Goal: Information Seeking & Learning: Learn about a topic

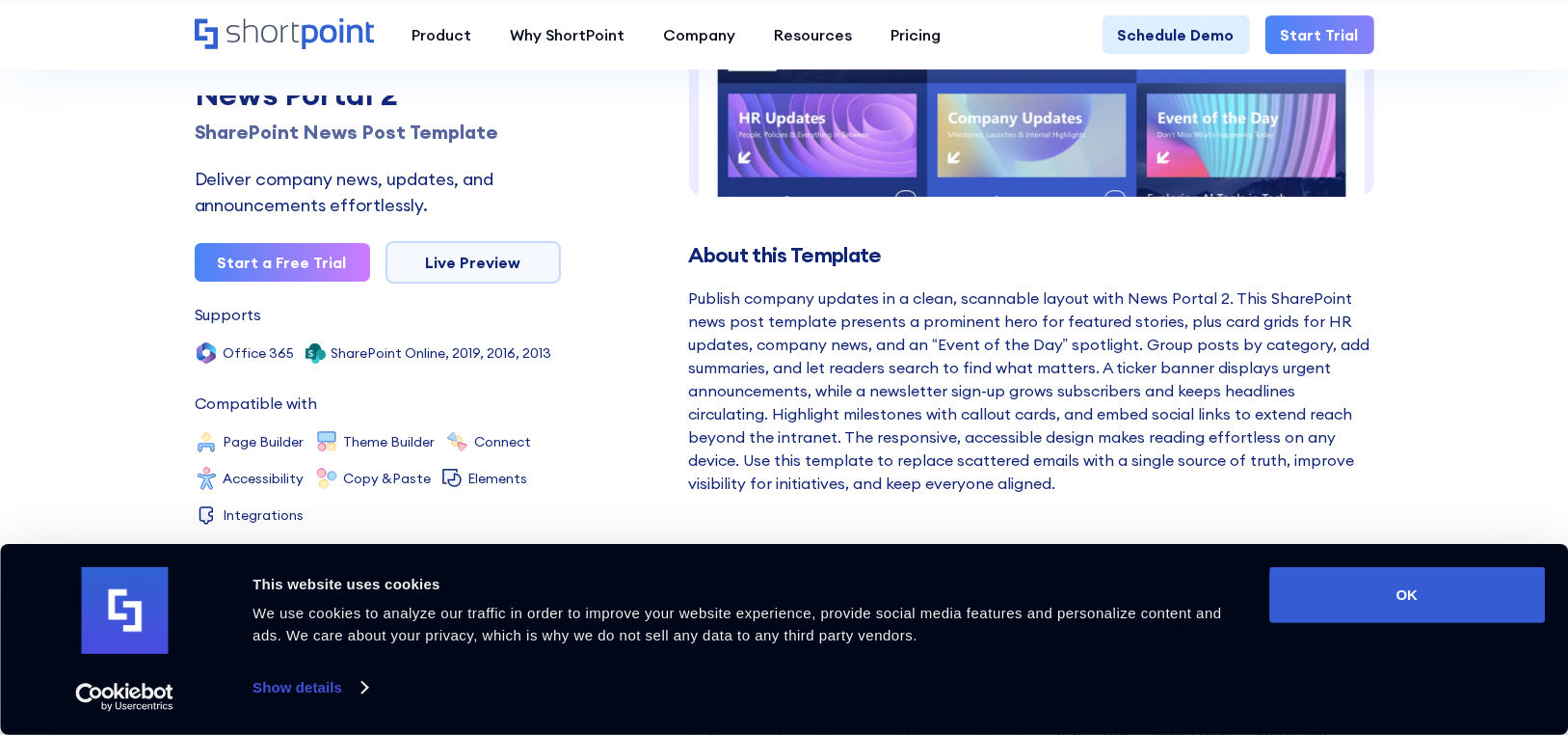
scroll to position [482, 0]
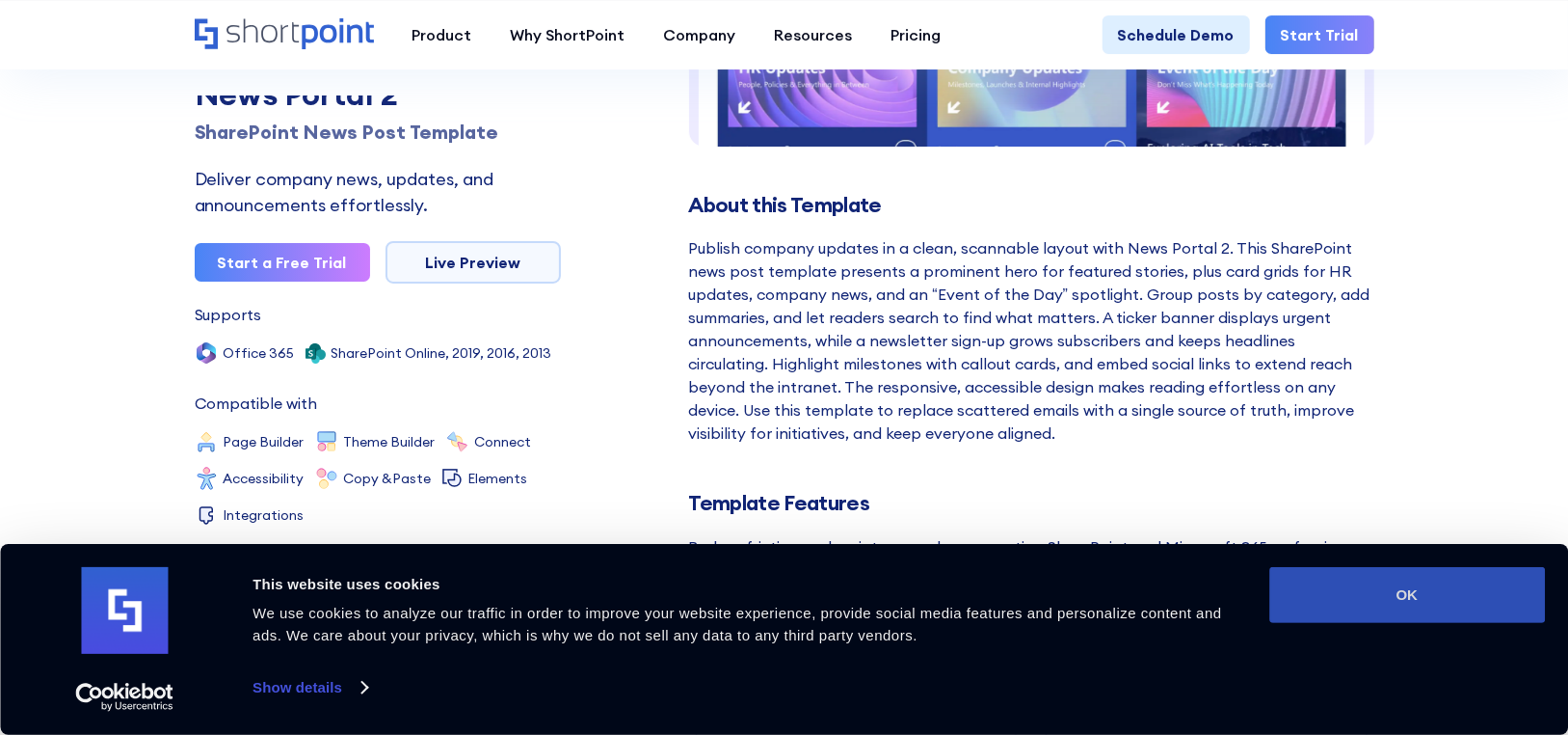
click at [1399, 574] on button "OK" at bounding box center [1406, 595] width 275 height 56
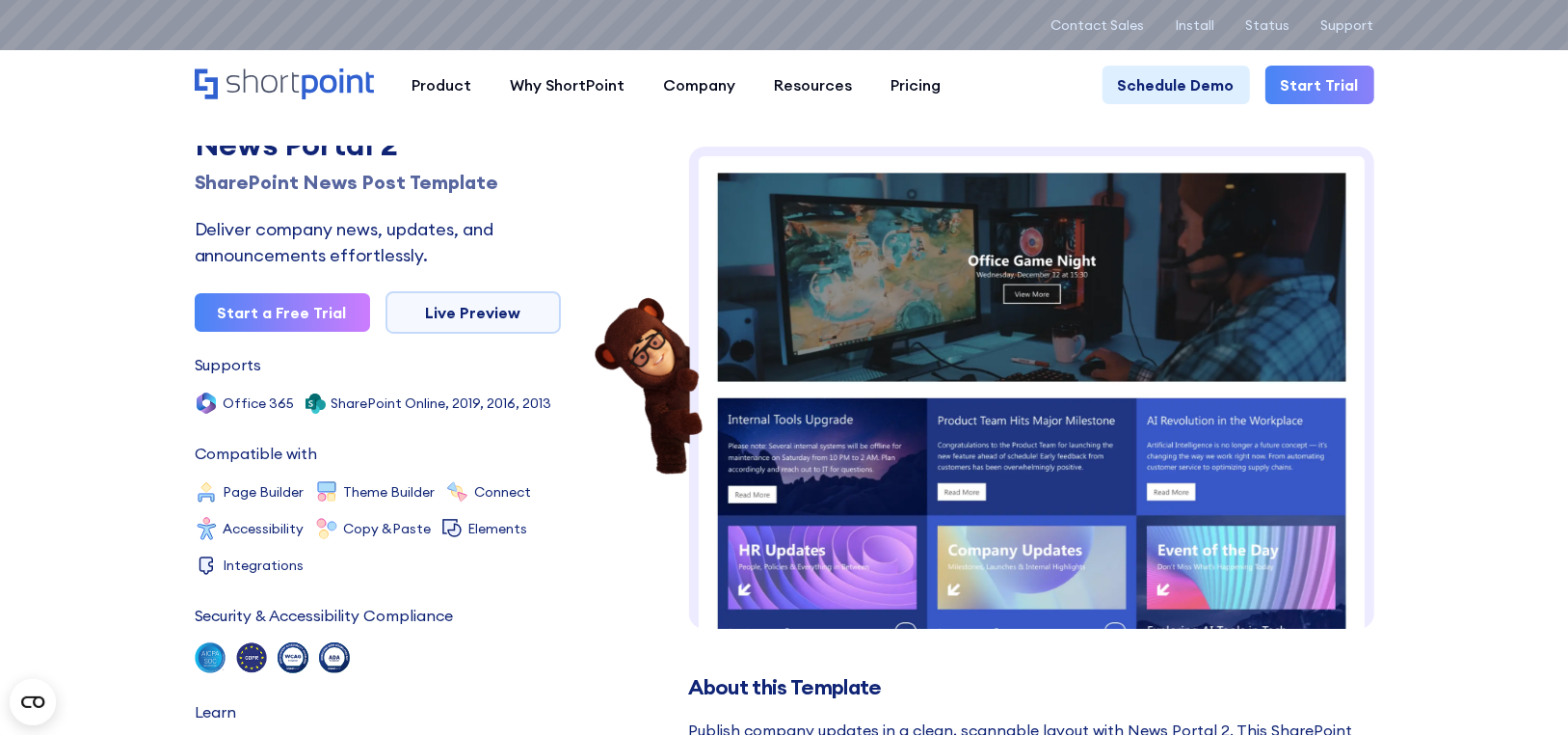
scroll to position [0, 0]
click at [504, 308] on link "Live Preview" at bounding box center [473, 312] width 176 height 42
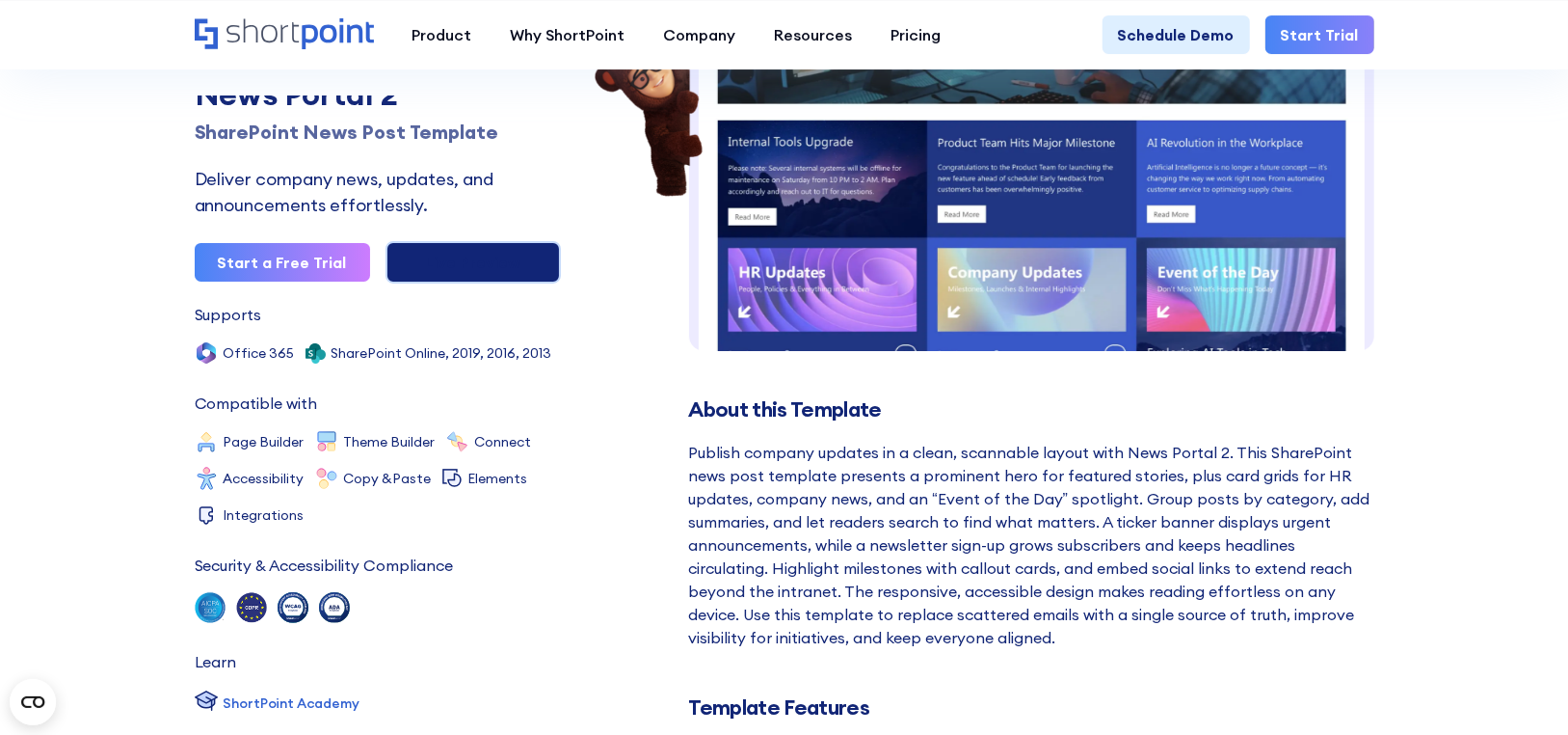
scroll to position [385, 0]
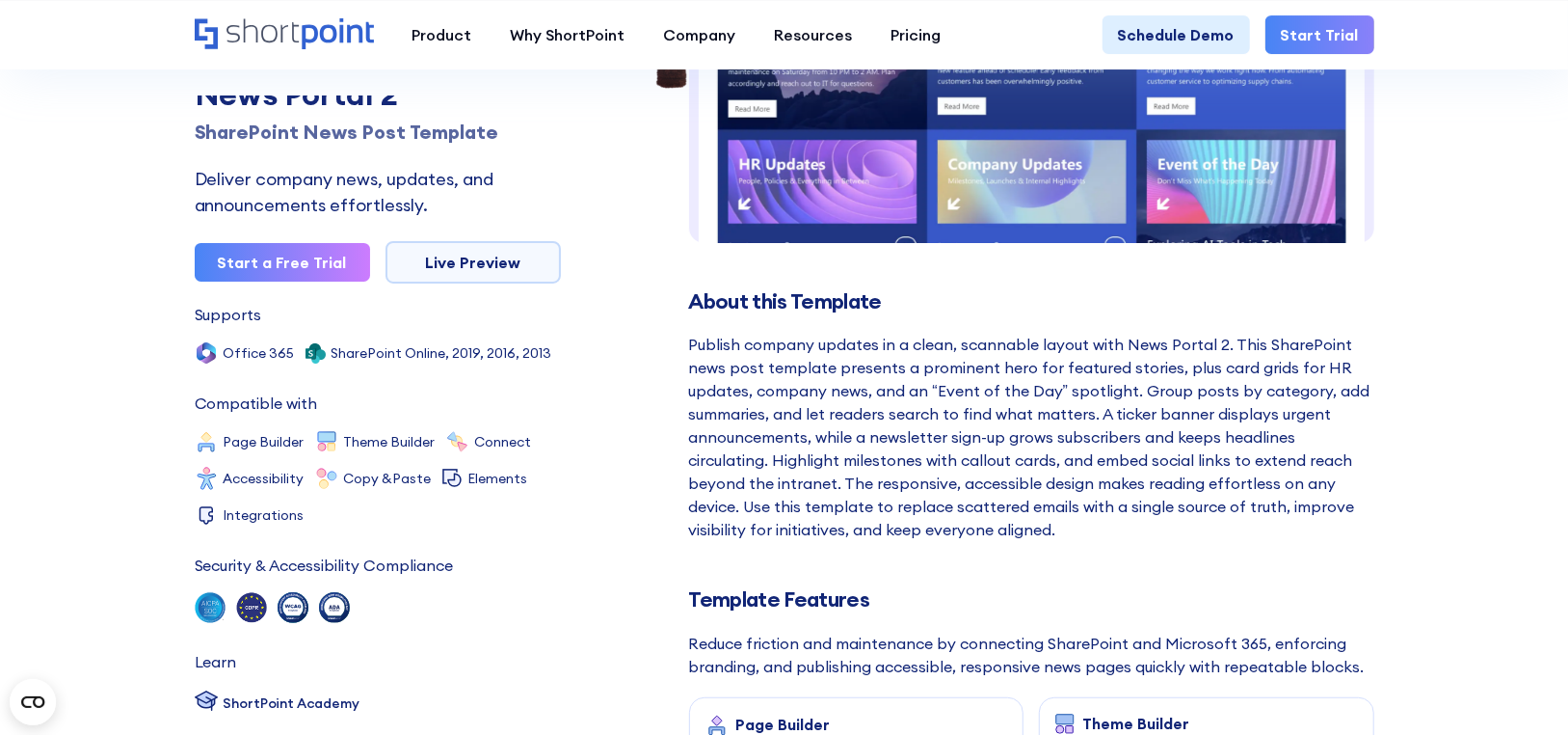
click at [330, 696] on div "ShortPoint Academy" at bounding box center [291, 703] width 136 height 20
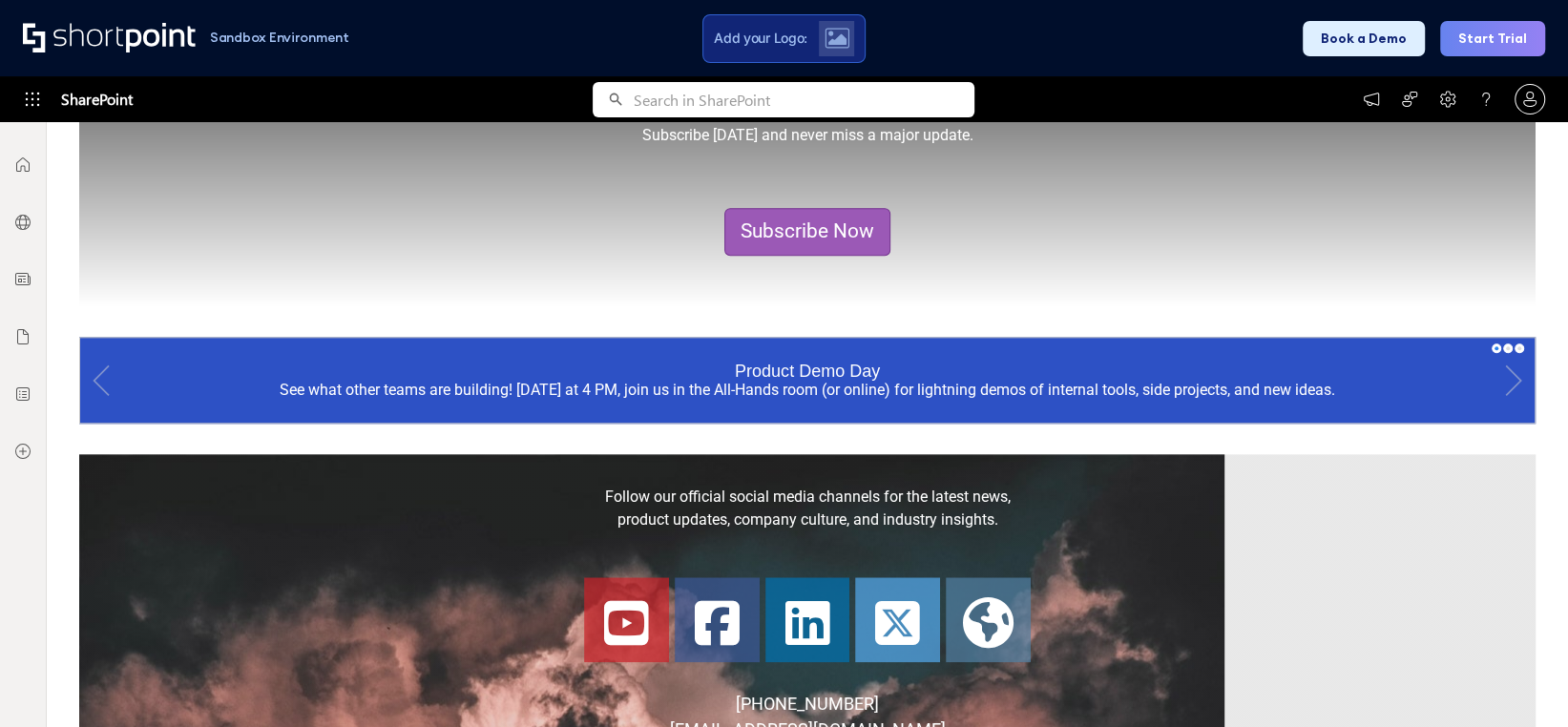
scroll to position [1717, 0]
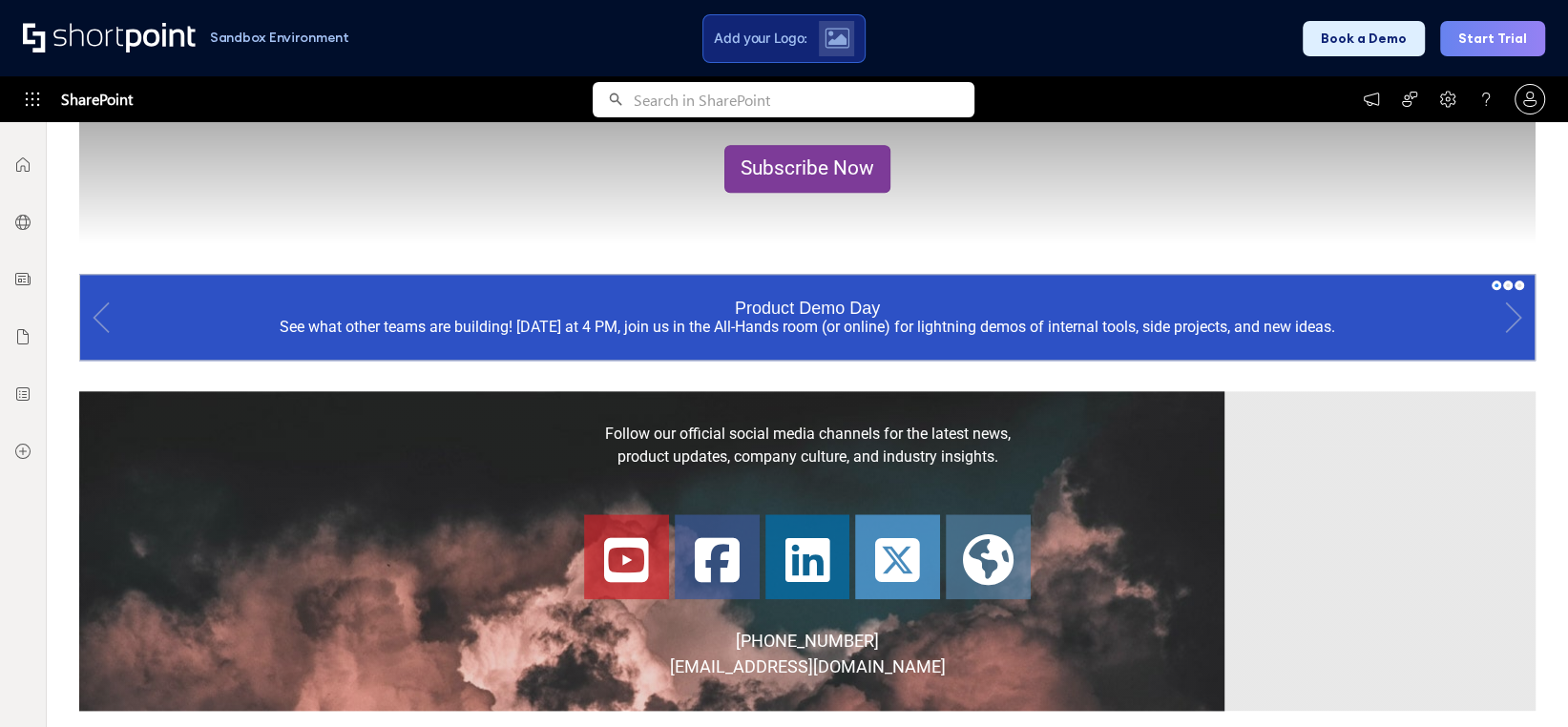
click at [822, 159] on link "Subscribe Now" at bounding box center [807, 168] width 166 height 48
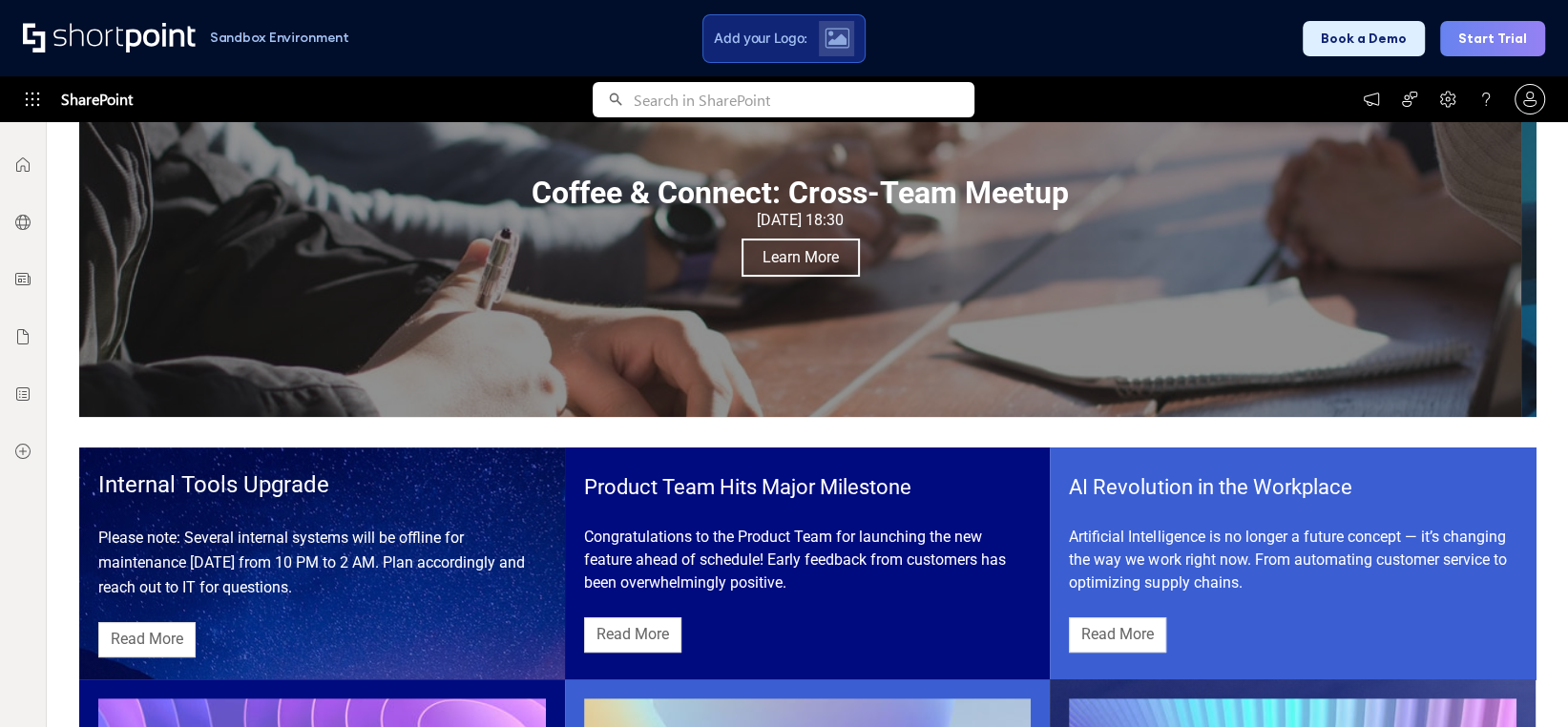
scroll to position [96, 0]
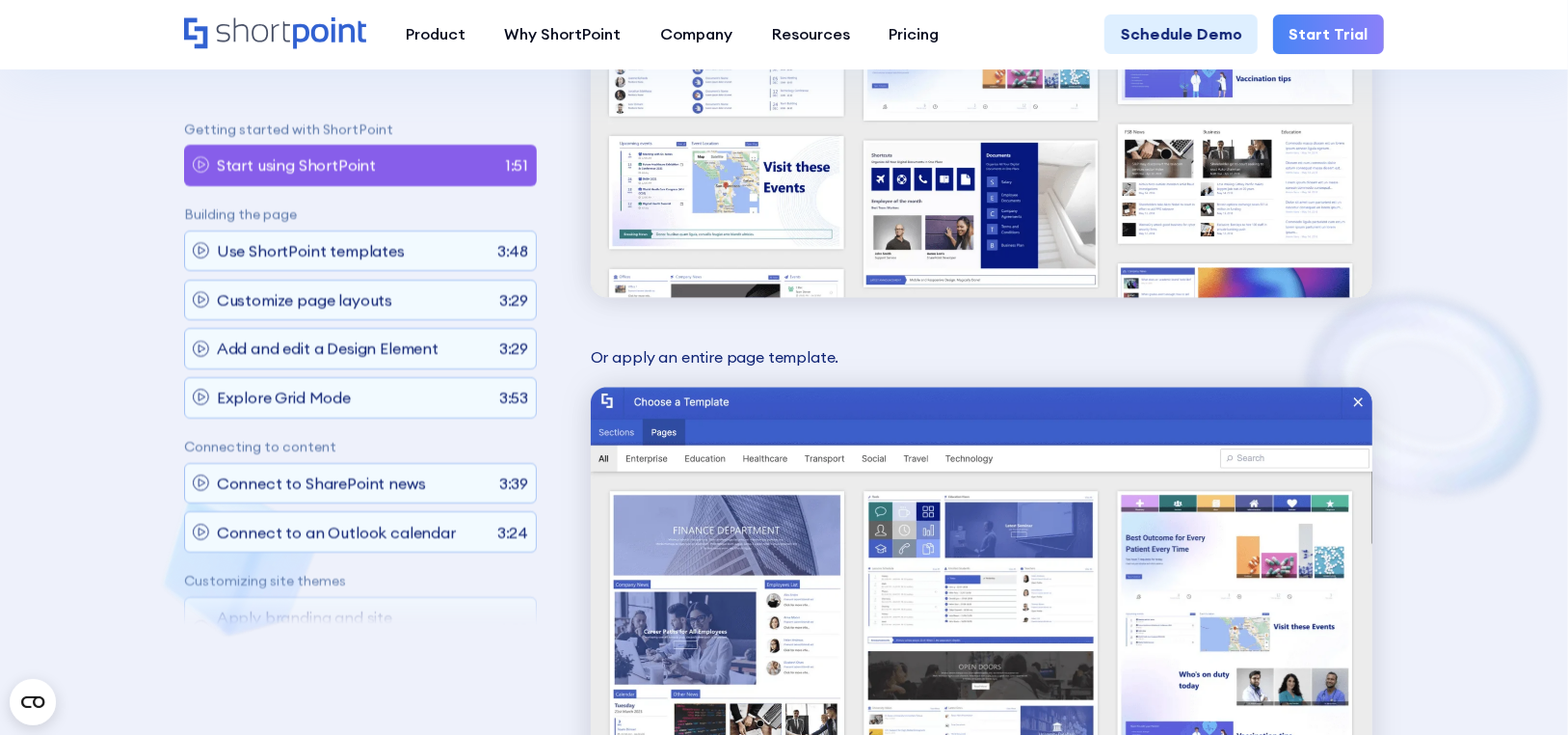
scroll to position [5978, 0]
